Goal: Task Accomplishment & Management: Manage account settings

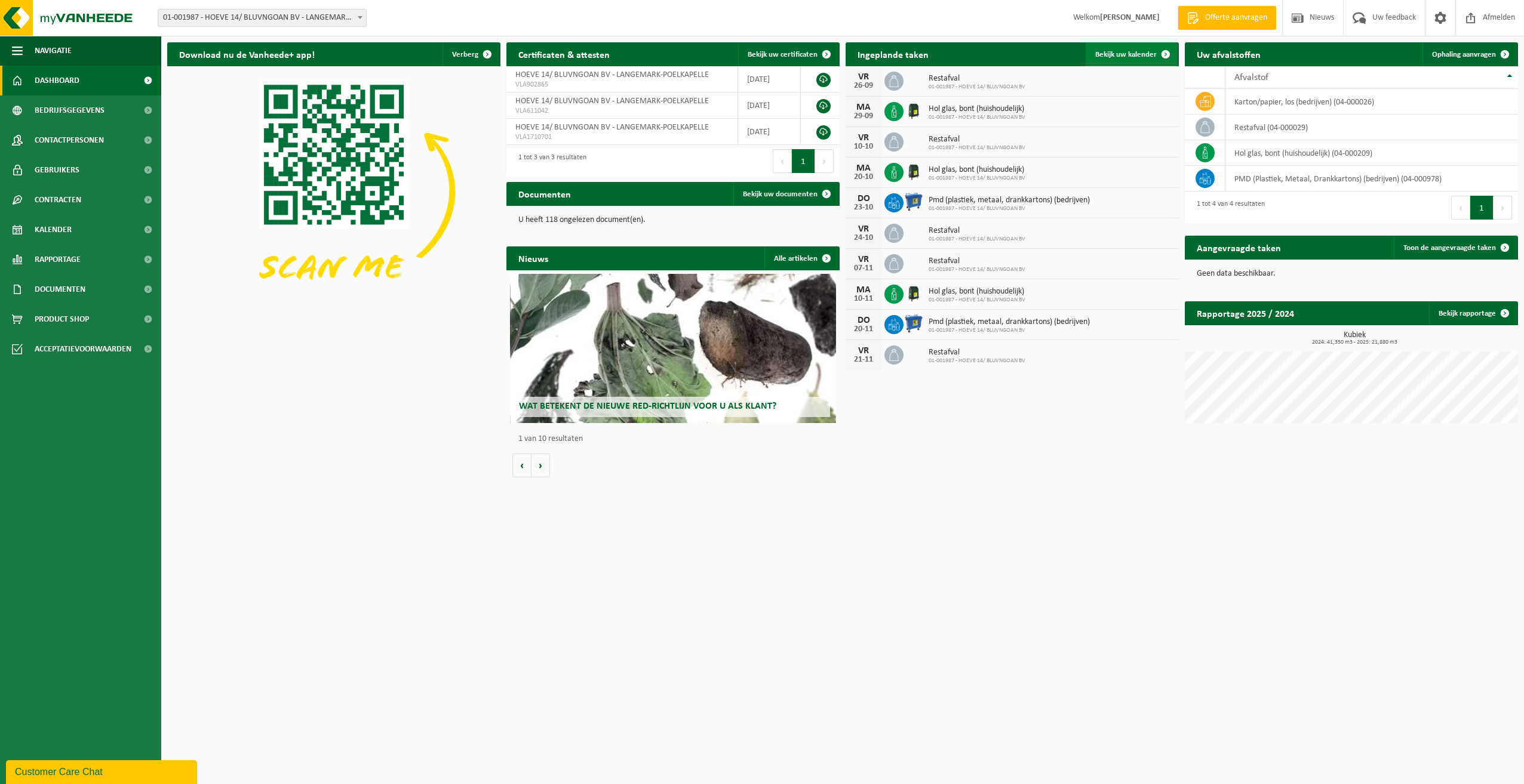
click at [1126, 55] on span "Bekijk uw kalender" at bounding box center [1126, 54] width 61 height 8
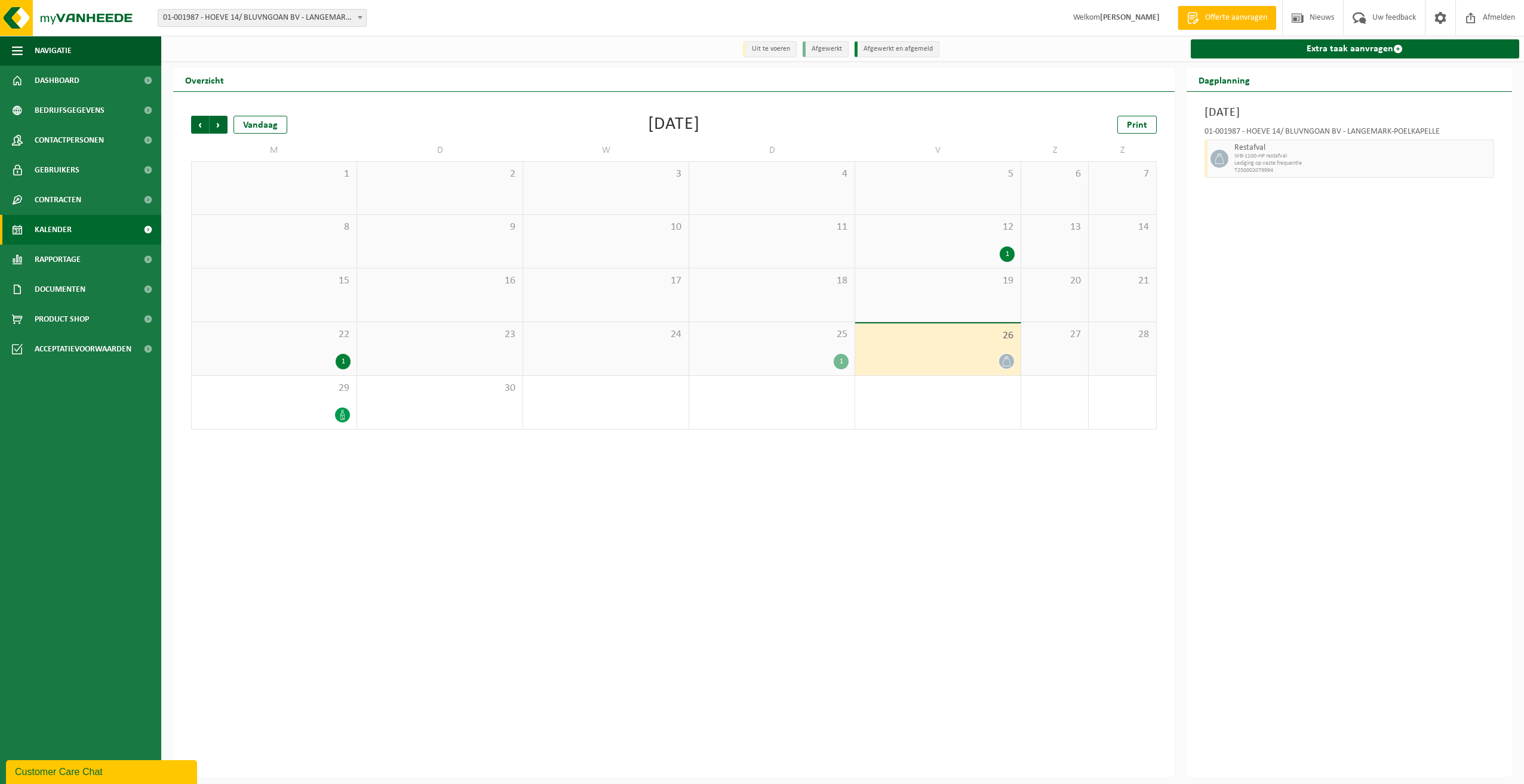
click at [759, 353] on div "25 1" at bounding box center [772, 349] width 166 height 53
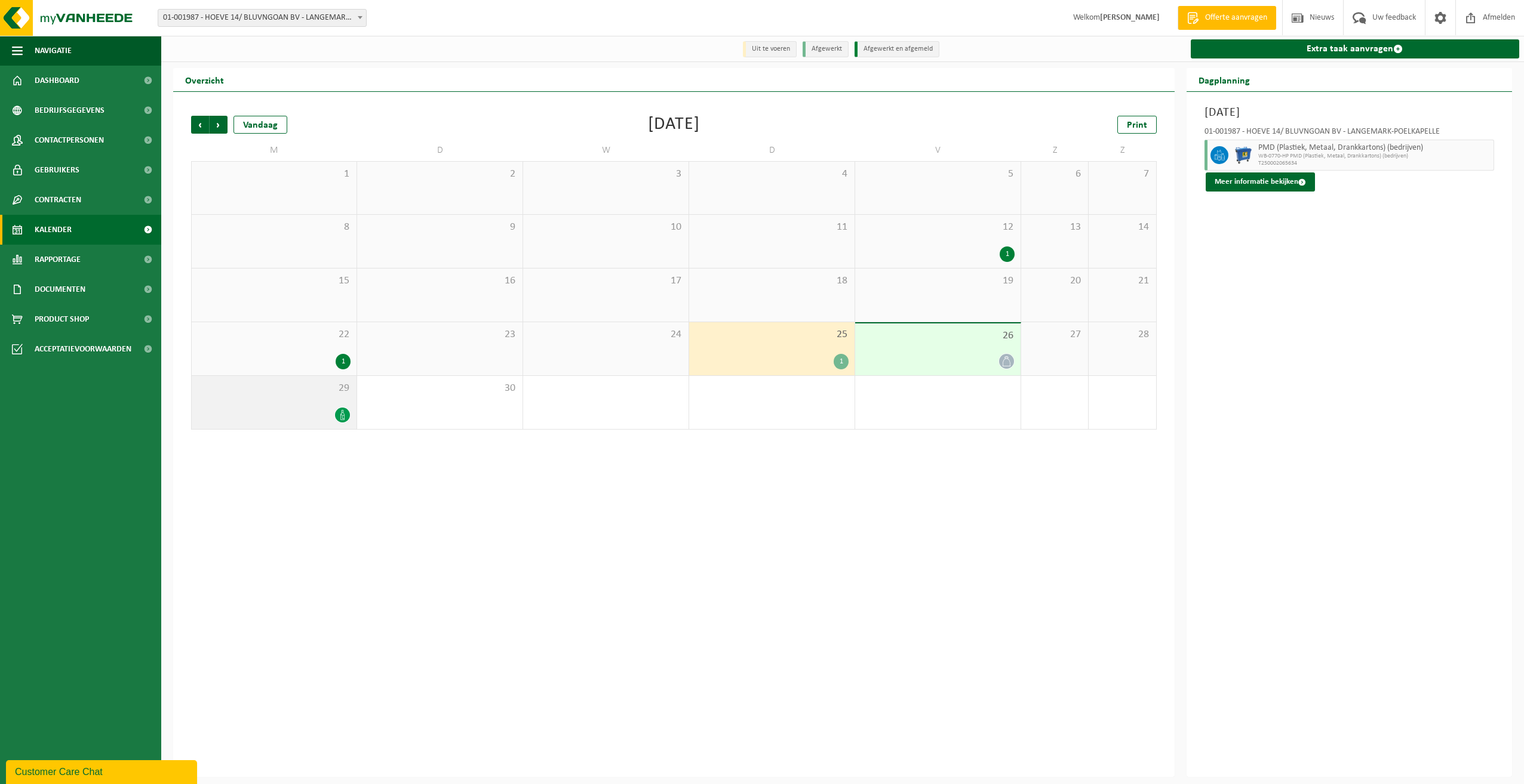
click at [301, 408] on div at bounding box center [274, 415] width 153 height 16
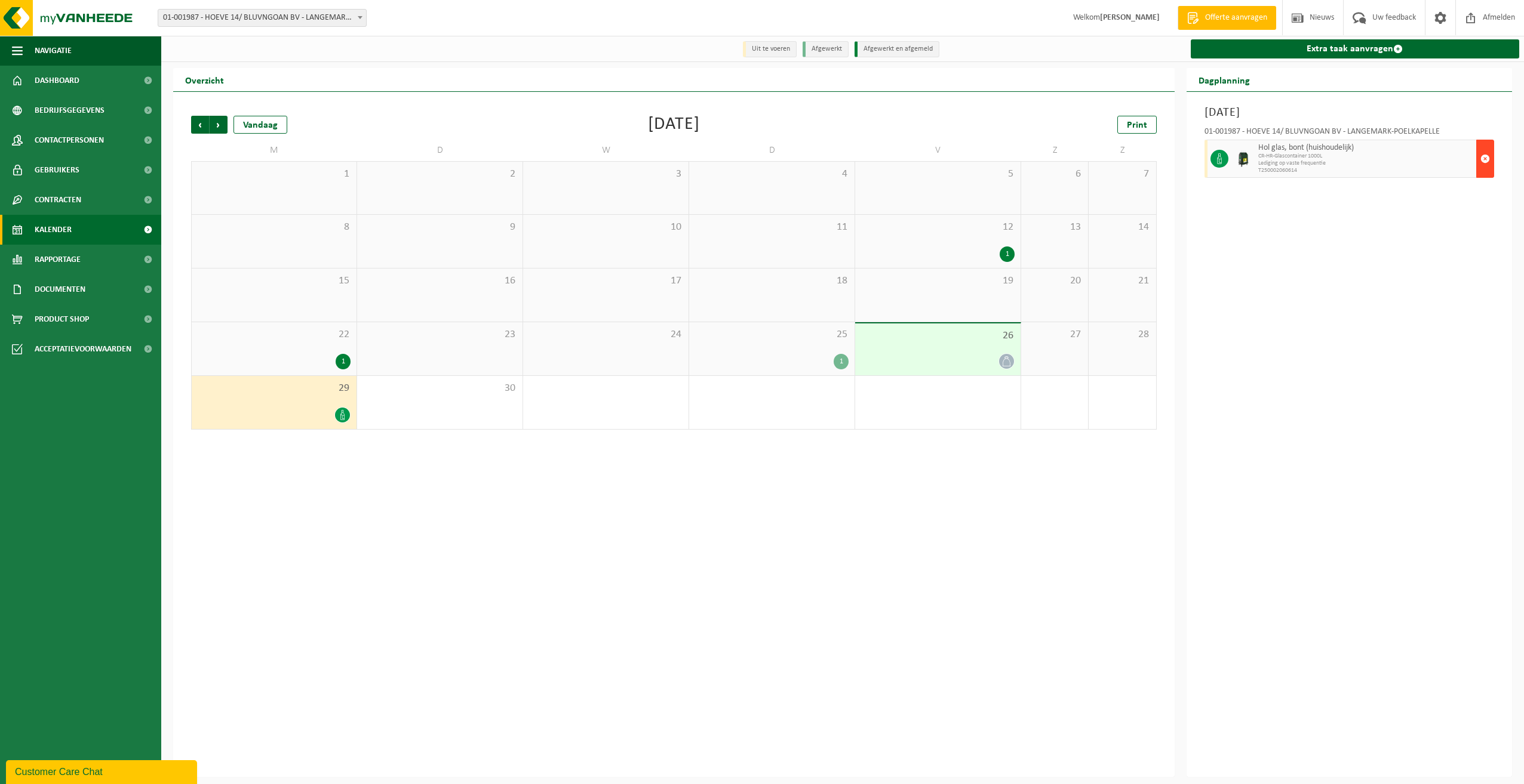
click at [1485, 162] on span "button" at bounding box center [1485, 158] width 9 height 24
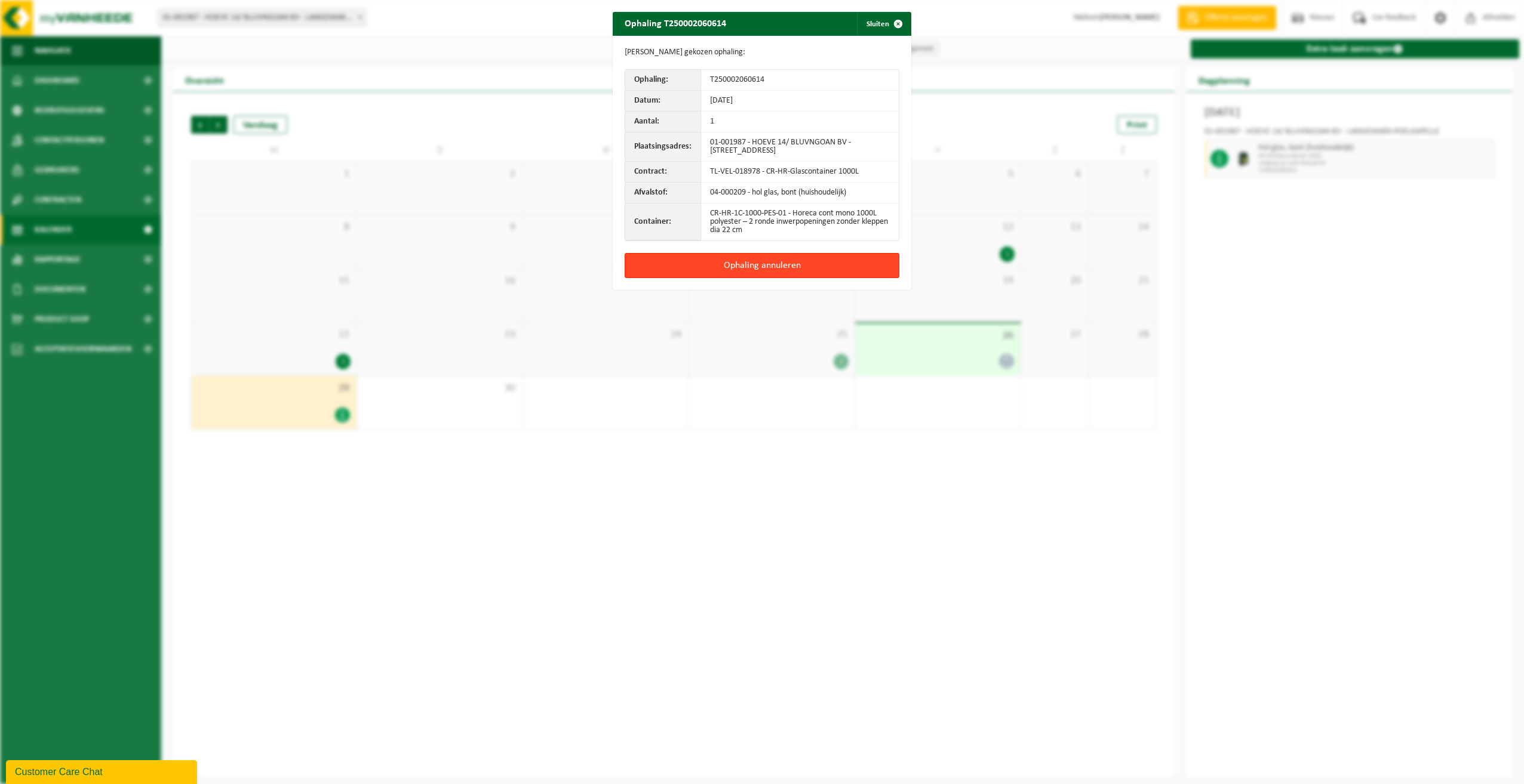
click at [742, 278] on button "Ophaling annuleren" at bounding box center [762, 265] width 275 height 25
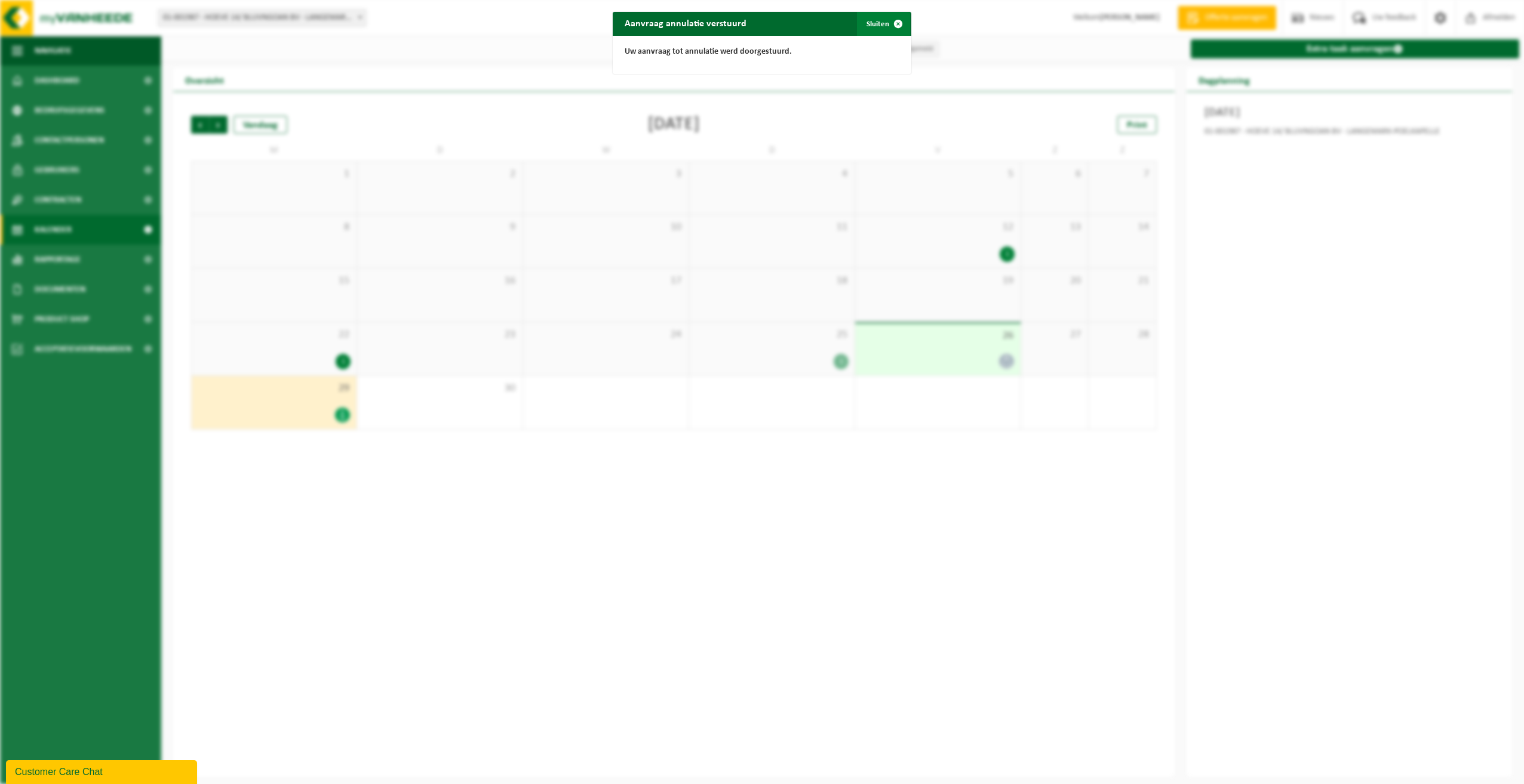
click at [869, 25] on button "Sluiten" at bounding box center [884, 24] width 53 height 24
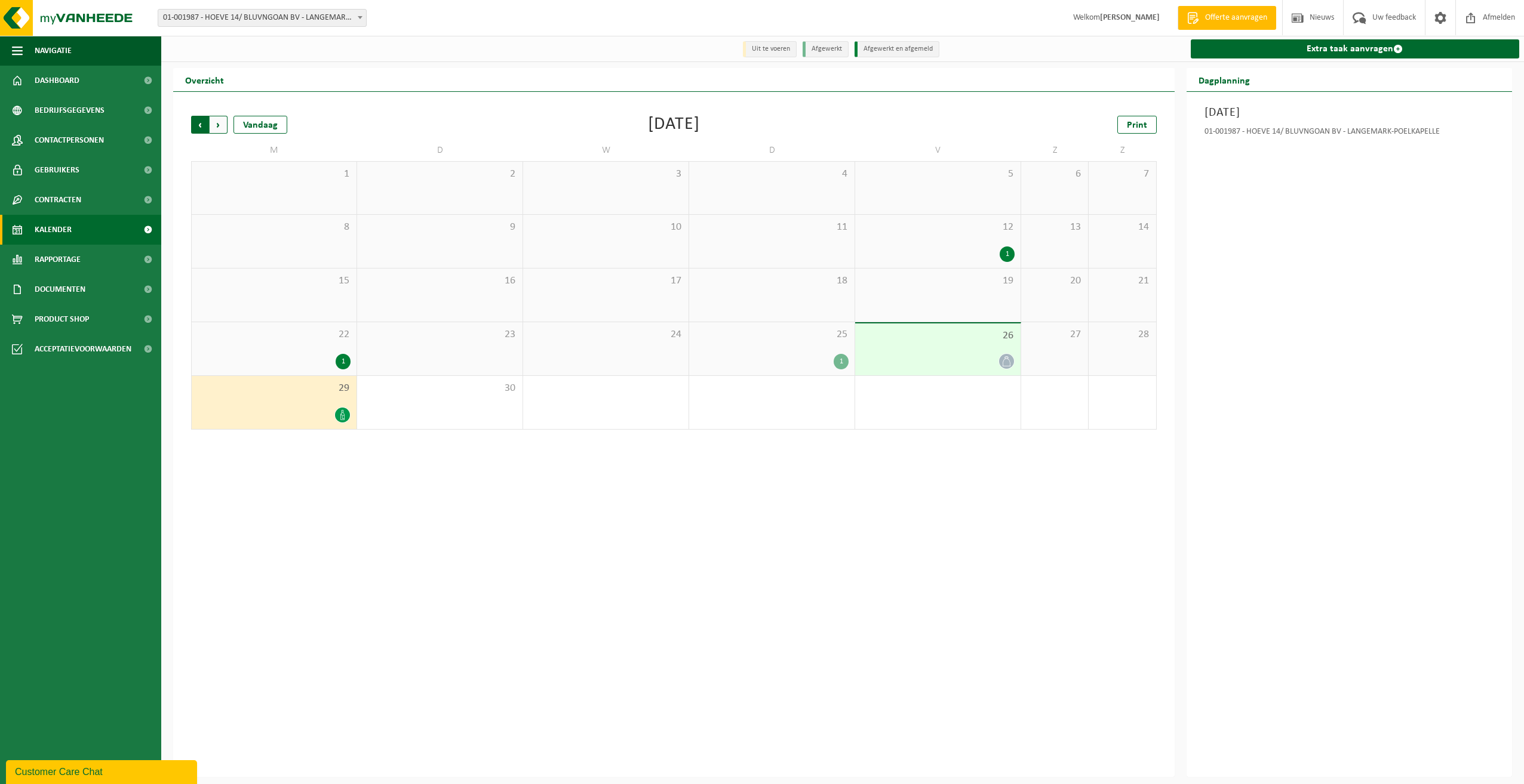
click at [215, 124] on span "Volgende" at bounding box center [218, 124] width 18 height 18
